Goal: Task Accomplishment & Management: Manage account settings

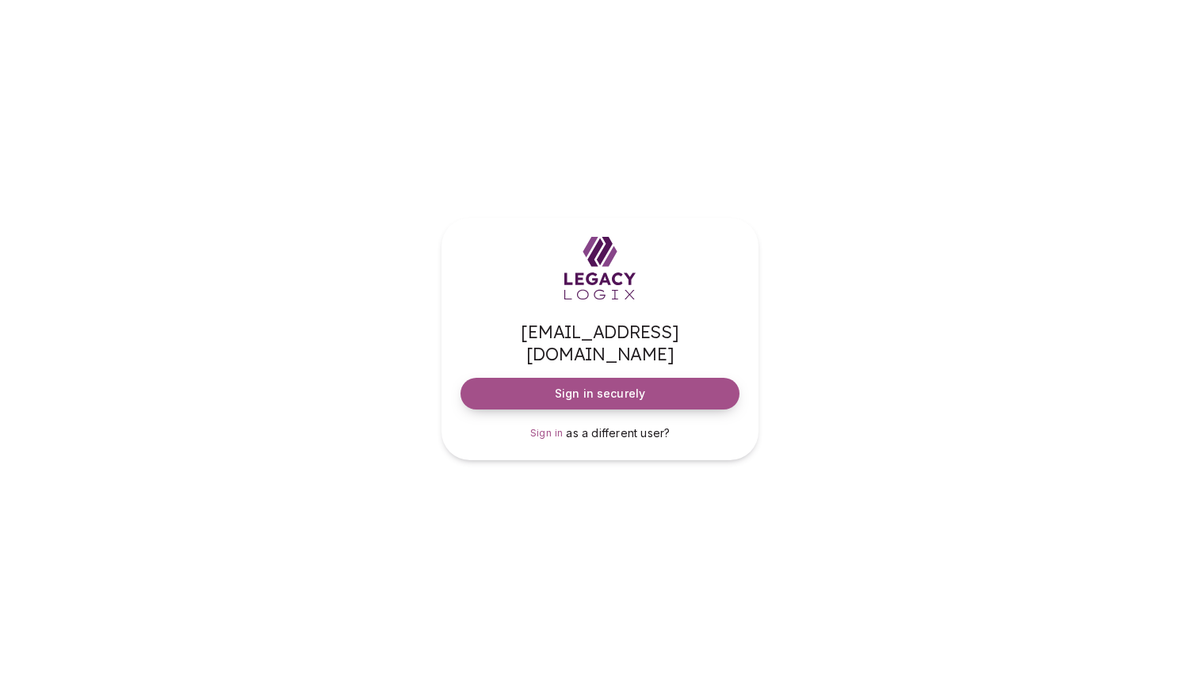
click at [623, 386] on span "Sign in securely" at bounding box center [600, 394] width 90 height 16
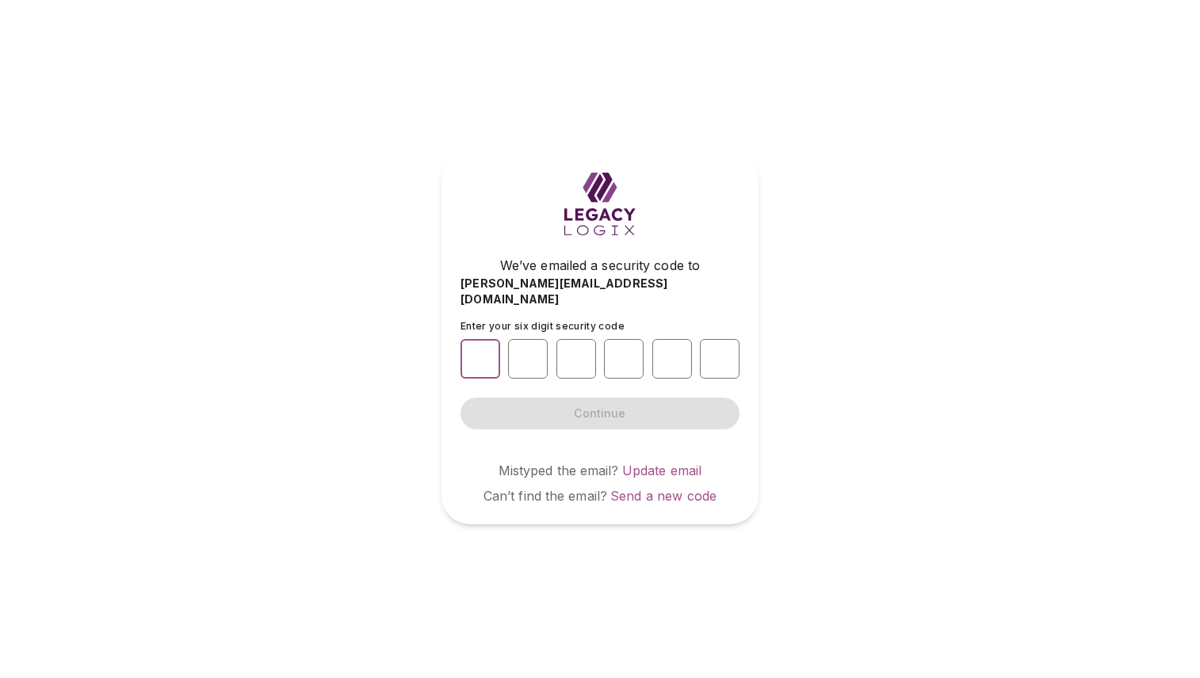
click at [481, 350] on input "number" at bounding box center [481, 359] width 40 height 40
type input "*"
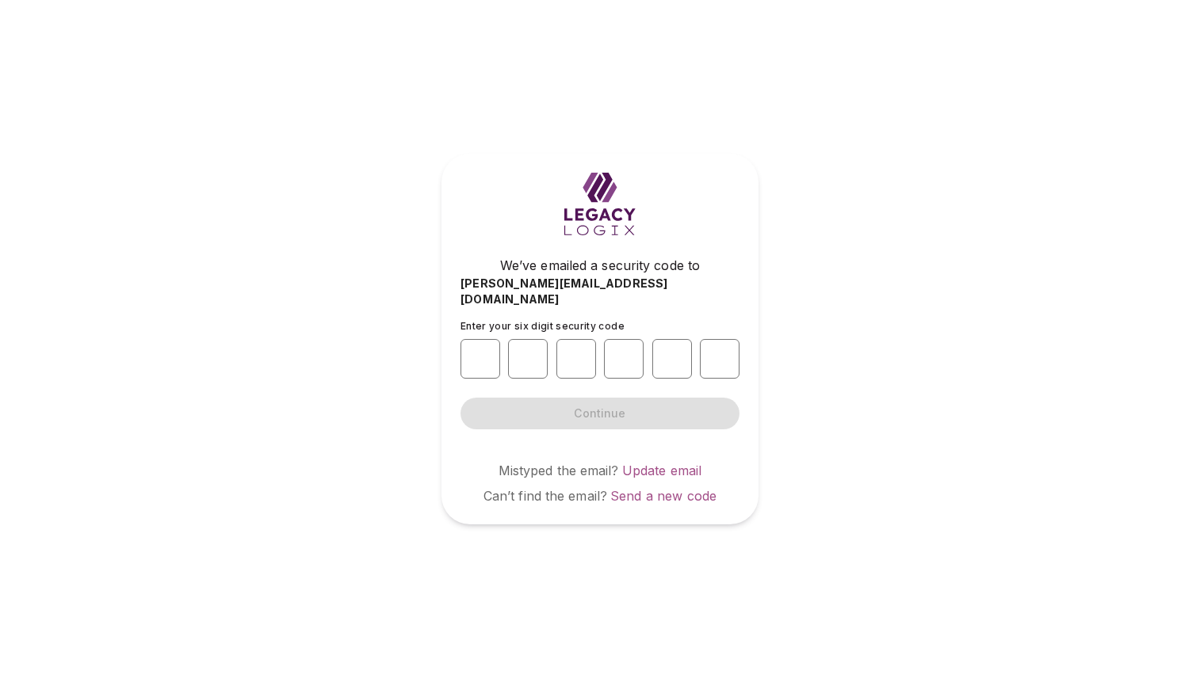
type input "*"
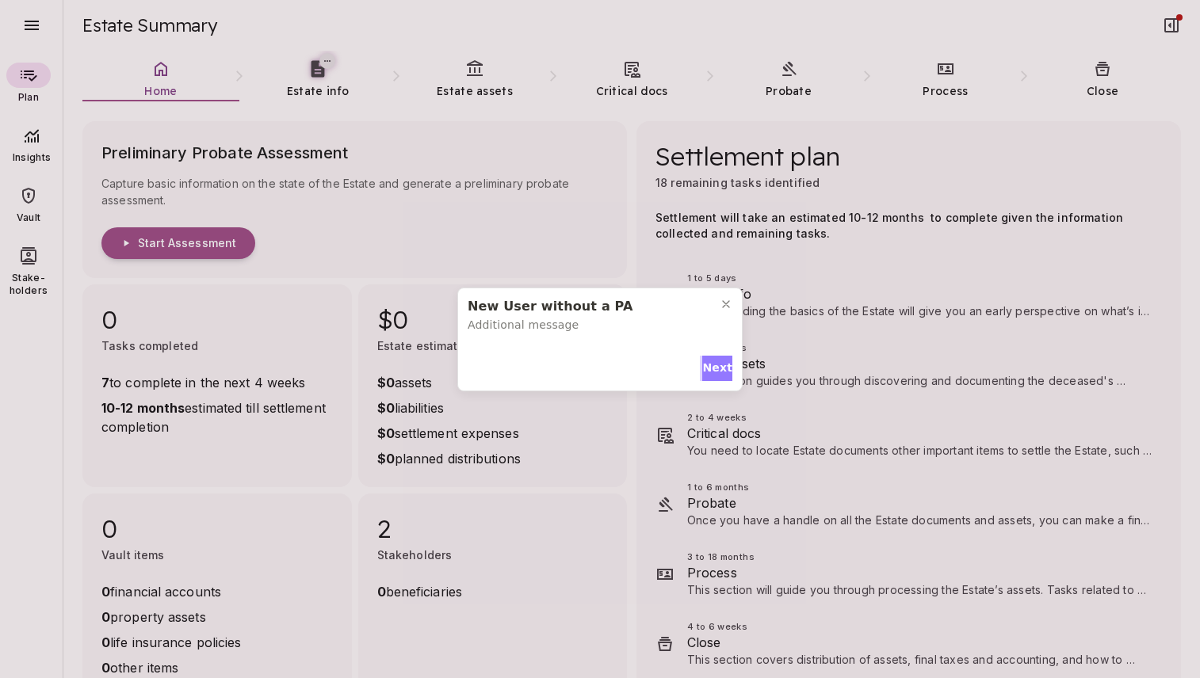
click at [713, 370] on span "Next" at bounding box center [717, 368] width 30 height 17
click at [710, 357] on span "Next" at bounding box center [717, 365] width 30 height 17
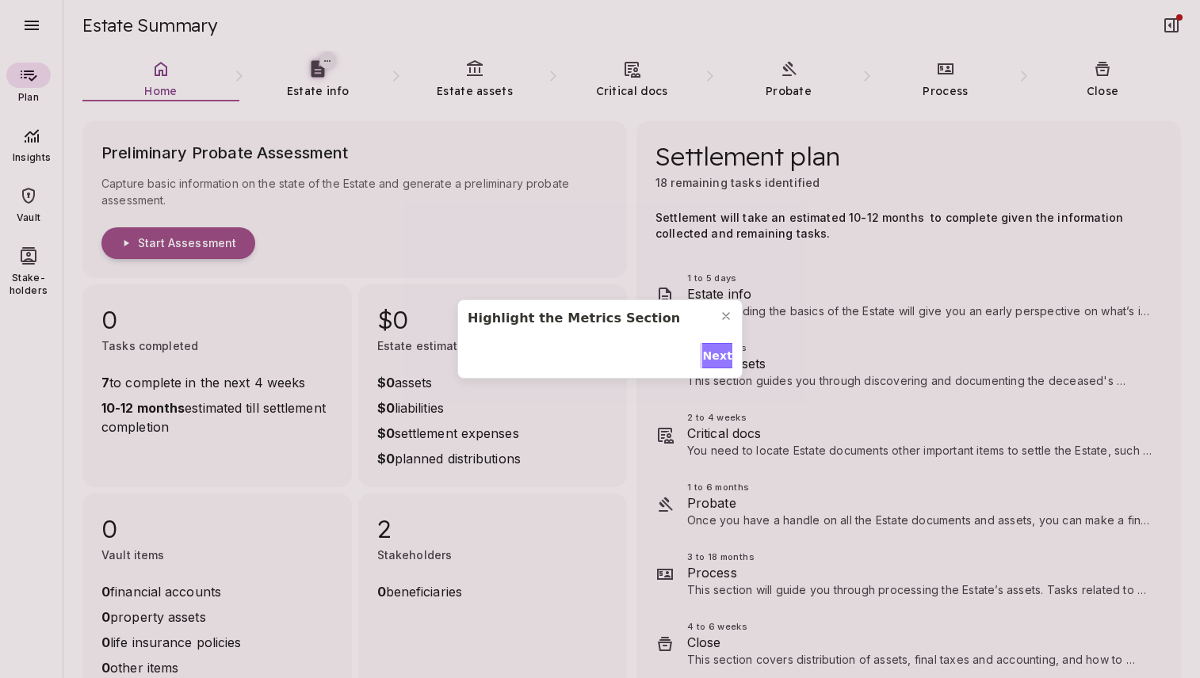
click at [710, 348] on span "Next" at bounding box center [717, 356] width 30 height 17
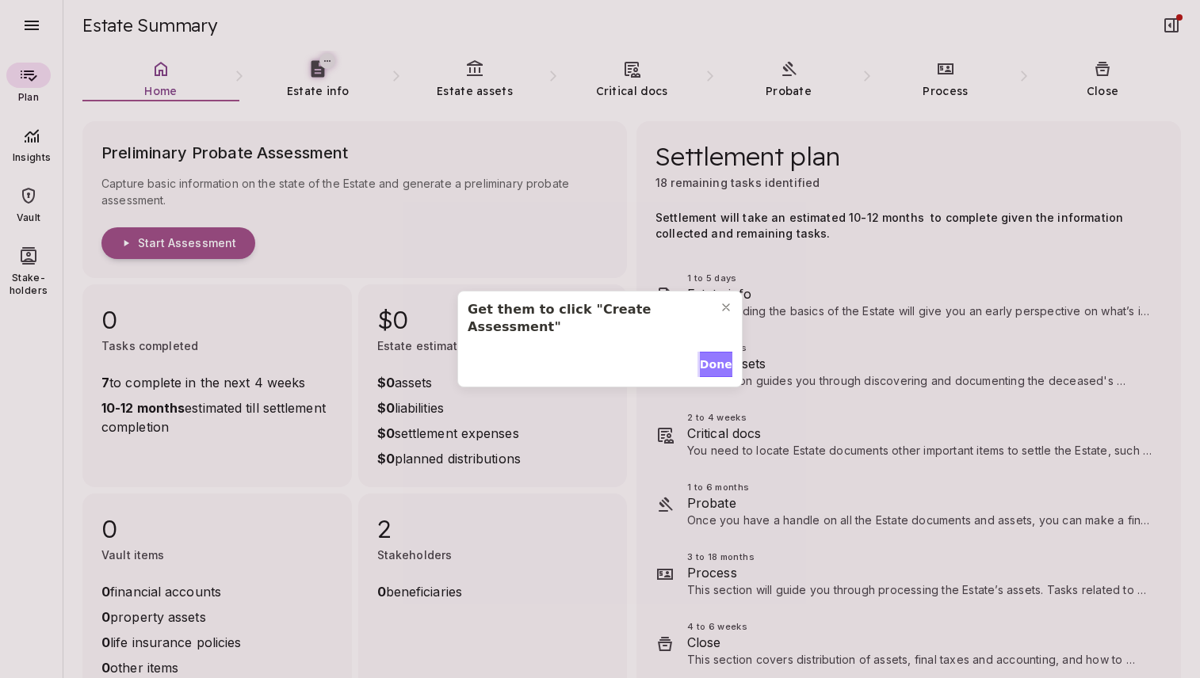
click at [710, 357] on span "Done" at bounding box center [716, 365] width 32 height 17
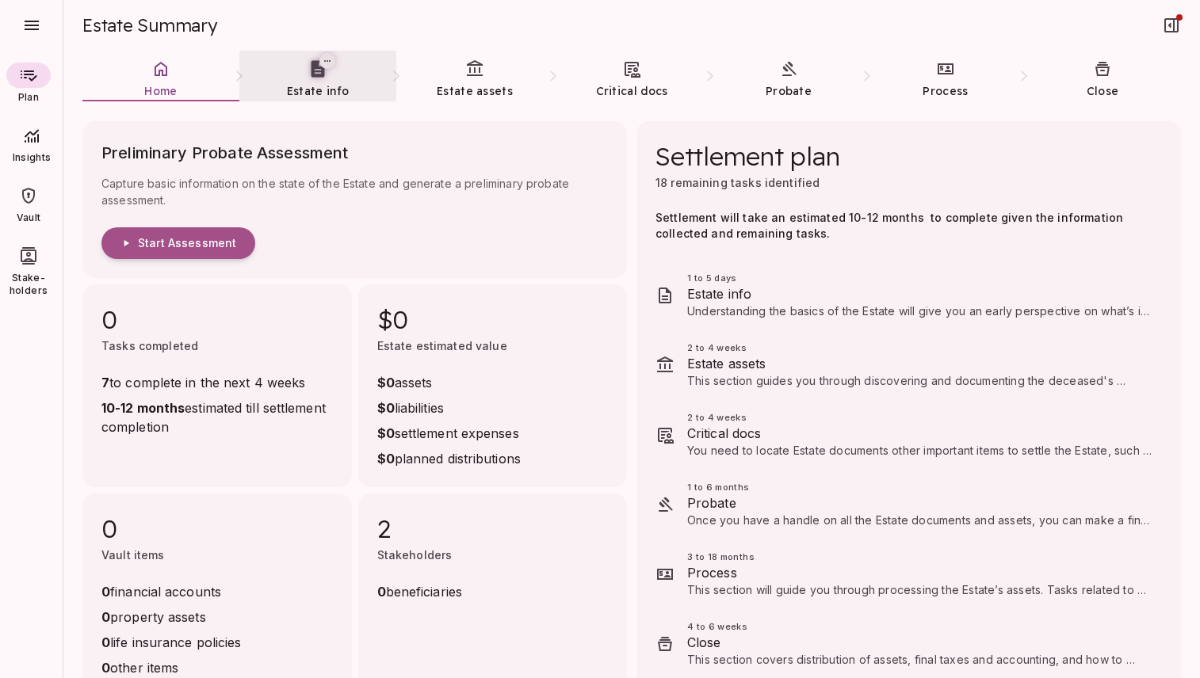
click at [311, 79] on link "Estate info" at bounding box center [317, 79] width 157 height 57
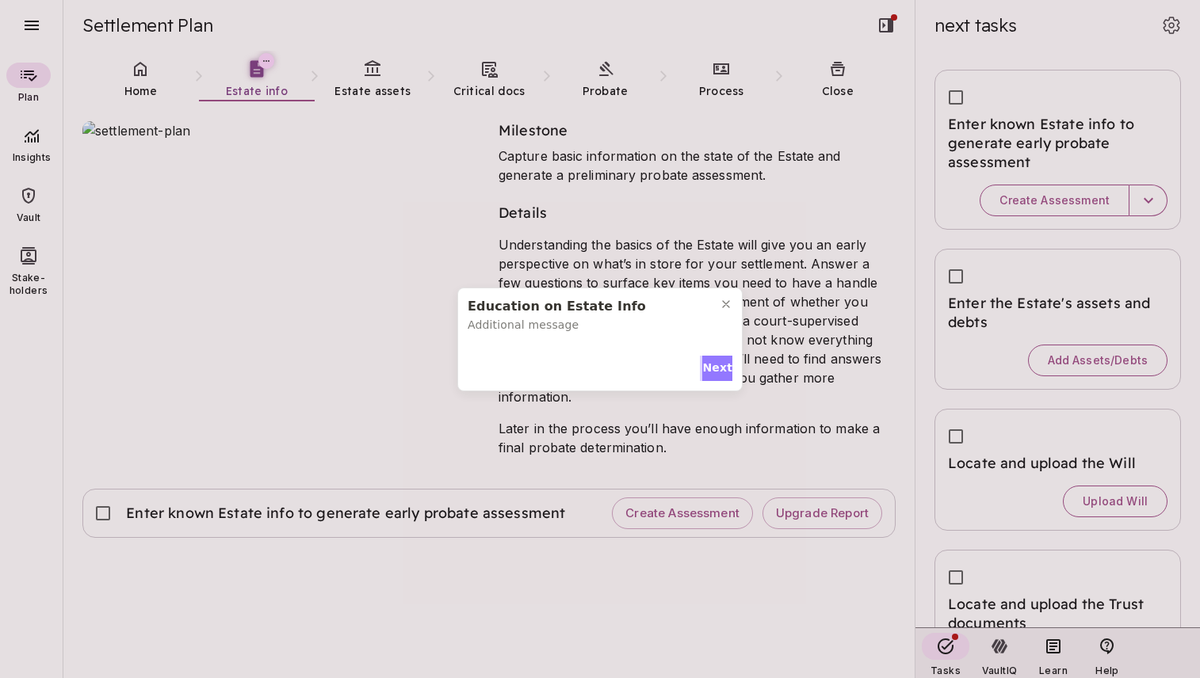
click at [718, 369] on span "Next" at bounding box center [717, 368] width 30 height 17
click at [718, 369] on span "Next" at bounding box center [717, 365] width 30 height 17
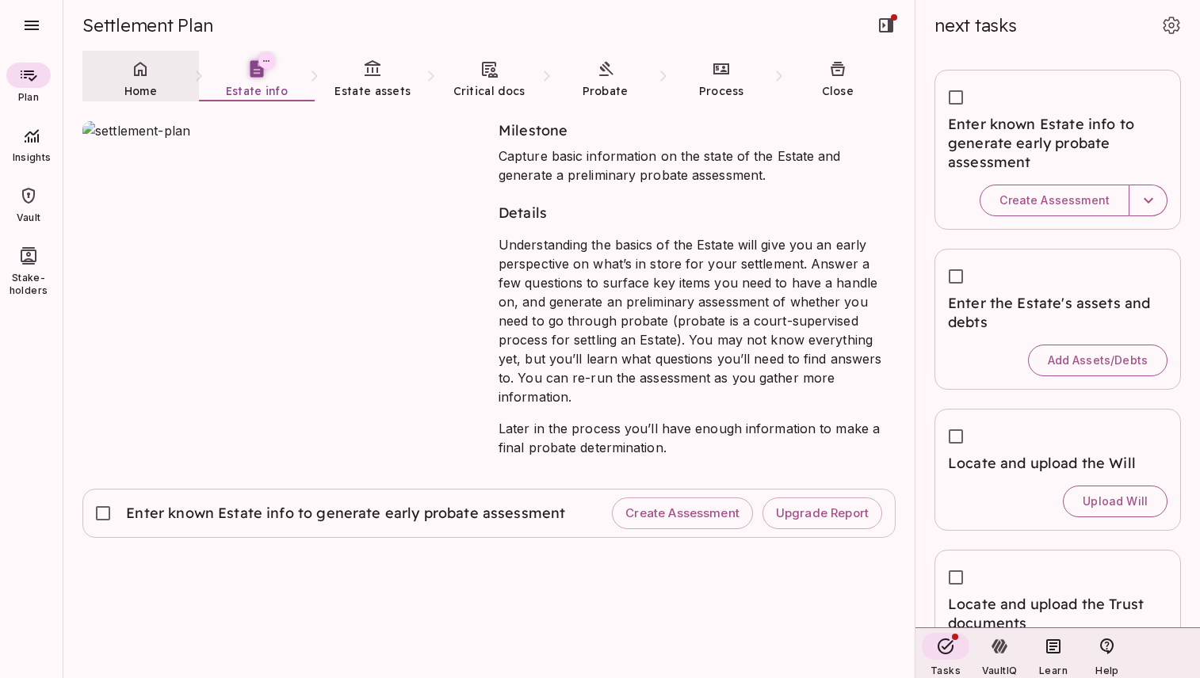
click at [141, 84] on span "Home" at bounding box center [140, 91] width 32 height 14
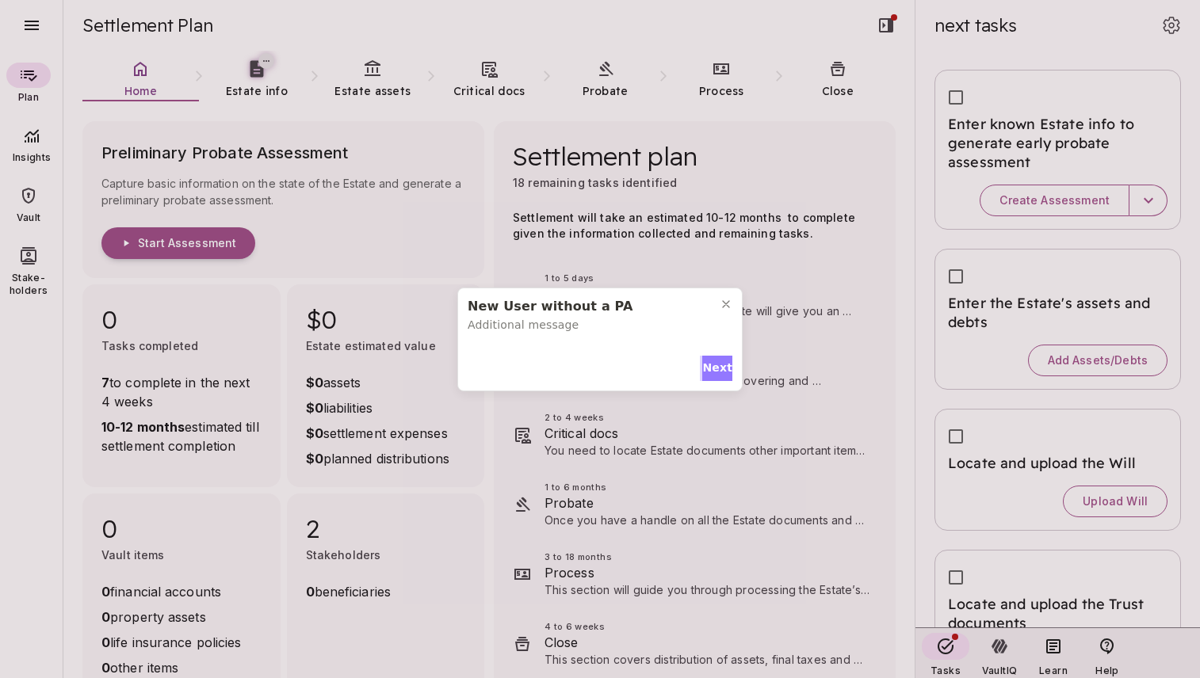
click at [711, 369] on span "Next" at bounding box center [717, 368] width 30 height 17
click at [711, 357] on span "Next" at bounding box center [717, 365] width 30 height 17
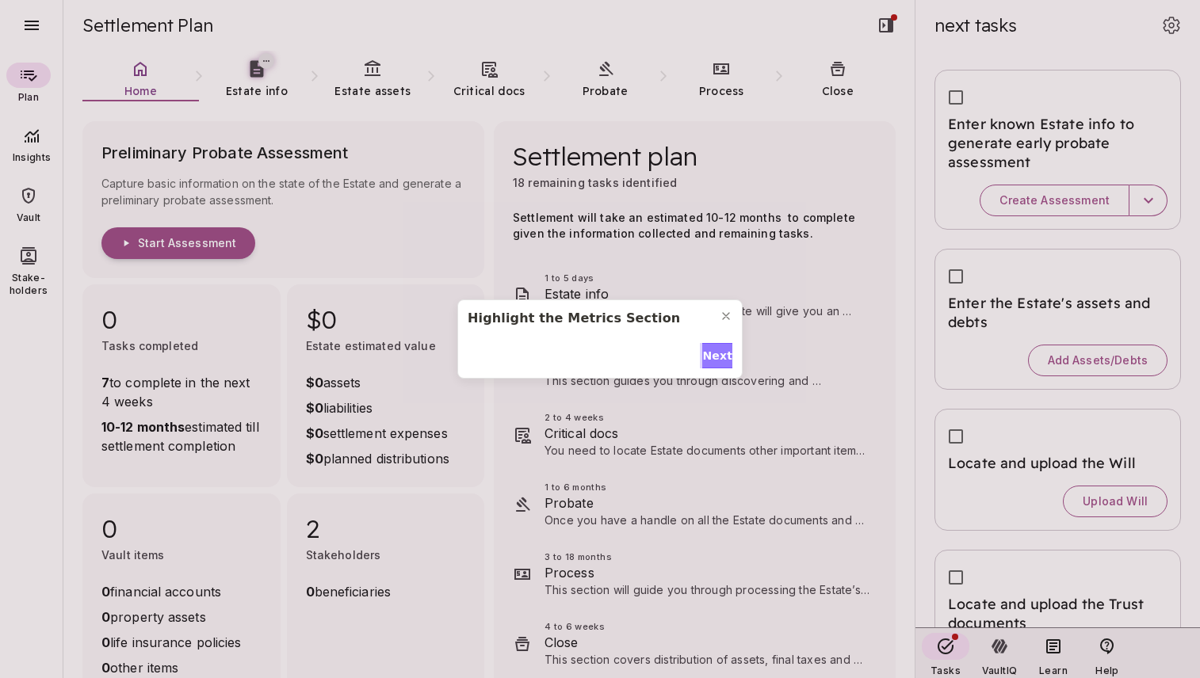
click at [711, 351] on span "Next" at bounding box center [717, 356] width 30 height 17
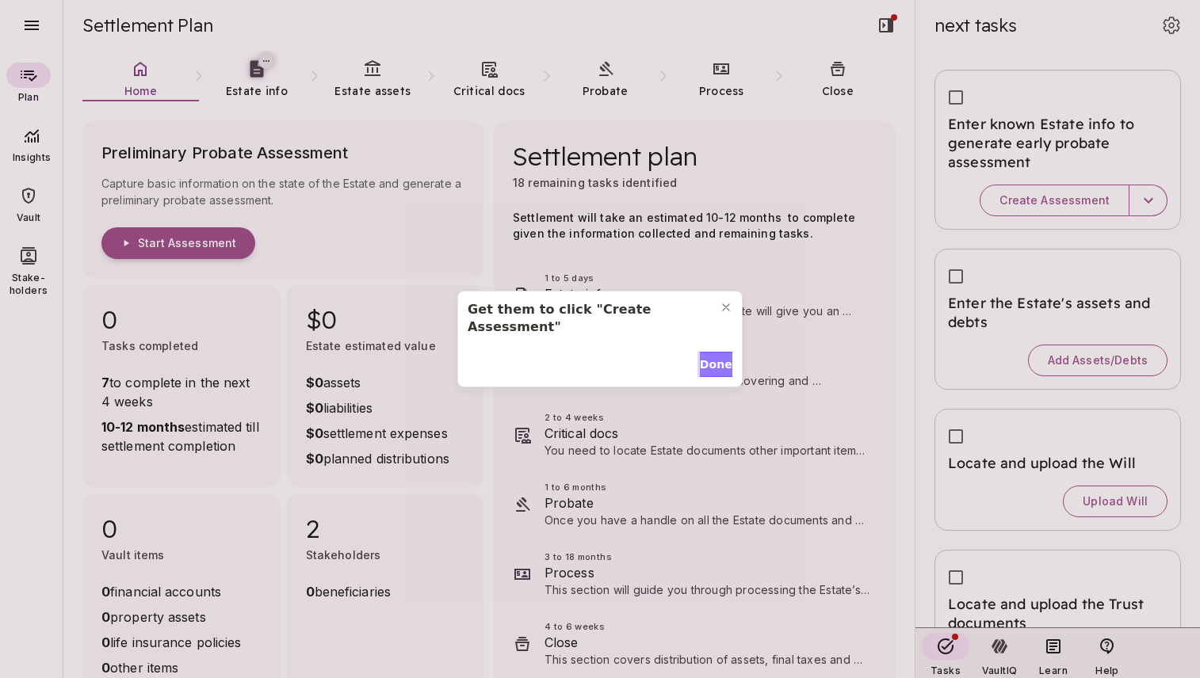
click at [711, 357] on span "Done" at bounding box center [716, 365] width 32 height 17
